Goal: Task Accomplishment & Management: Complete application form

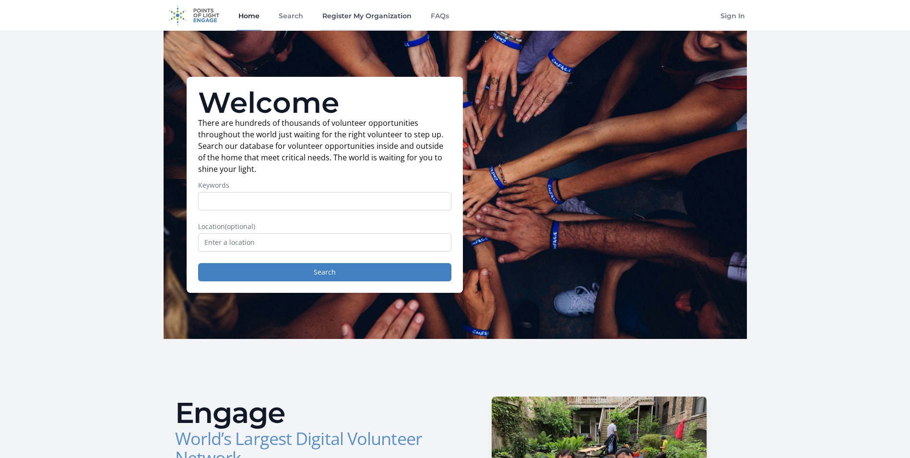
click at [342, 13] on link "Register My Organization" at bounding box center [366, 15] width 93 height 31
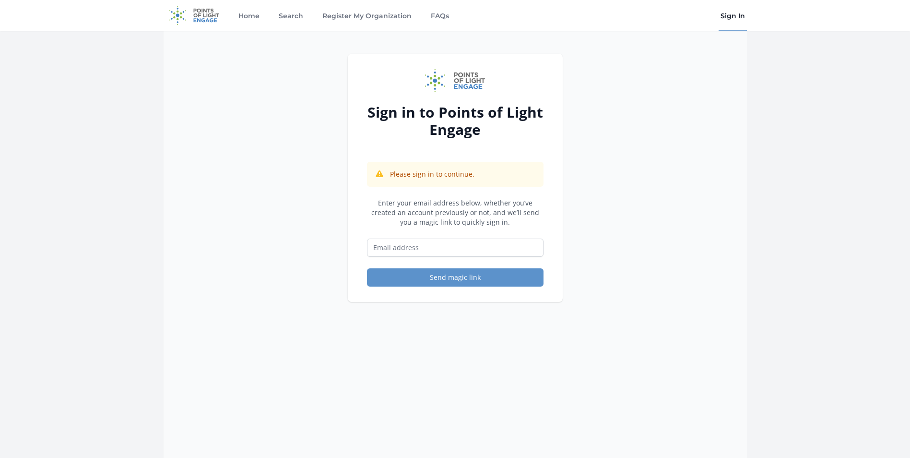
click at [437, 234] on form "Enter your email address below, whether you’ve created an account previously or…" at bounding box center [455, 242] width 176 height 88
click at [435, 242] on input "Email address" at bounding box center [455, 247] width 176 height 18
type input "[EMAIL_ADDRESS][DOMAIN_NAME]"
drag, startPoint x: 432, startPoint y: 251, endPoint x: 427, endPoint y: 279, distance: 27.7
click at [427, 279] on button "Send magic link" at bounding box center [455, 277] width 176 height 18
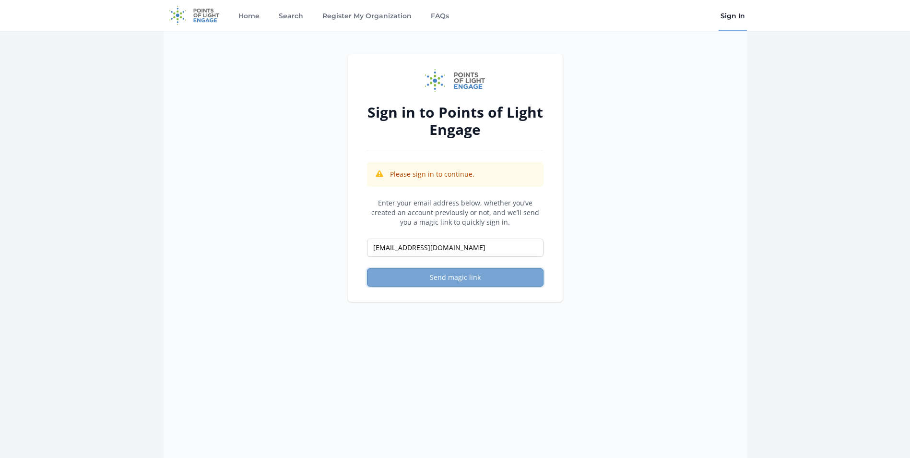
click at [409, 271] on button "Send magic link" at bounding box center [455, 277] width 176 height 18
